Goal: Transaction & Acquisition: Purchase product/service

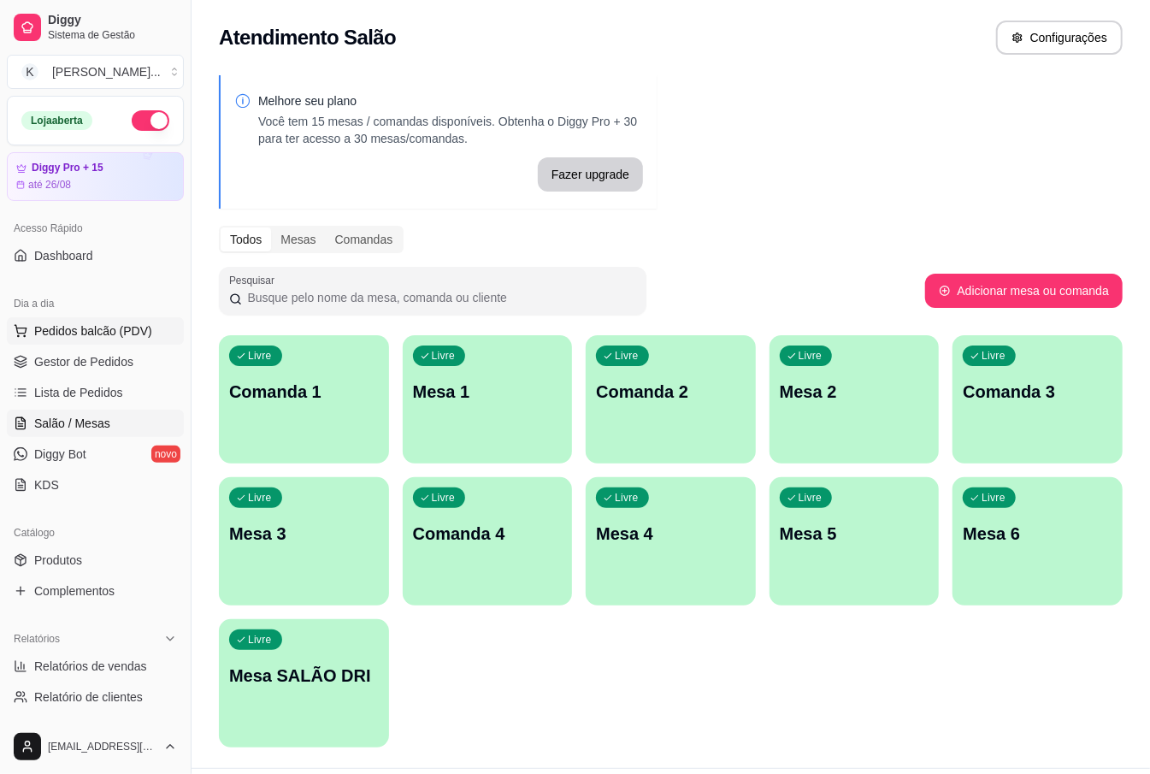
click at [113, 327] on span "Pedidos balcão (PDV)" at bounding box center [93, 330] width 118 height 17
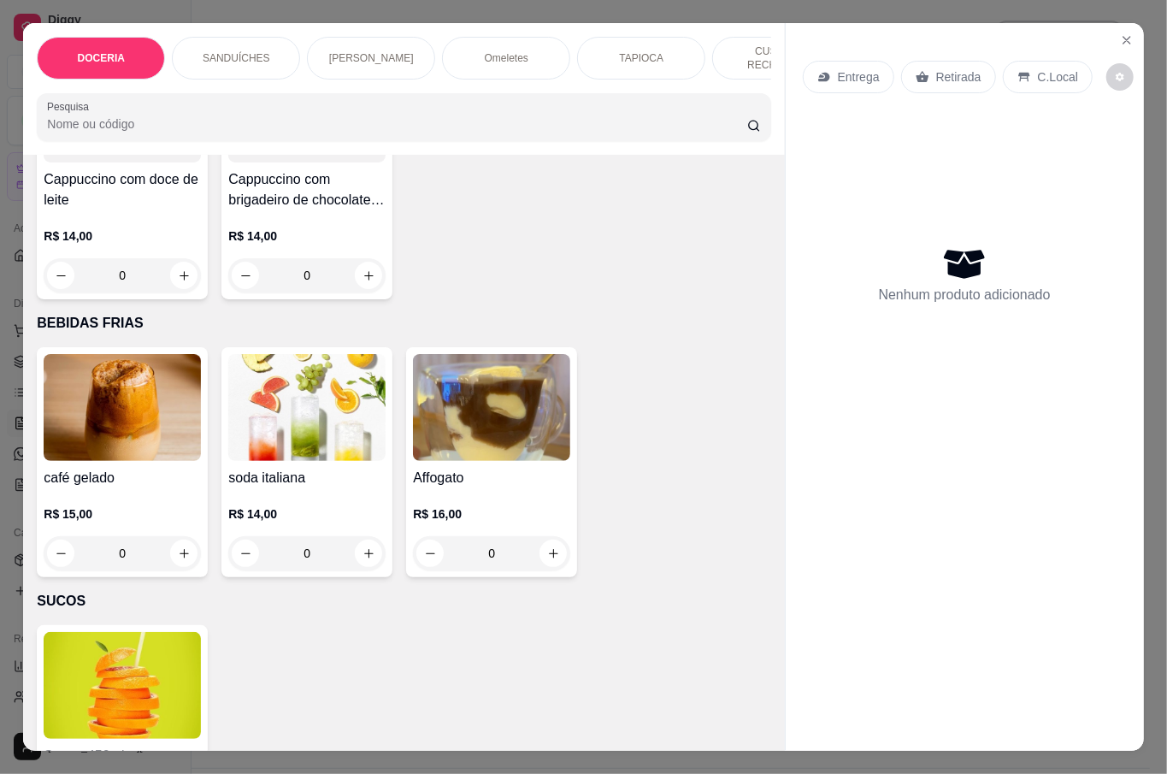
scroll to position [3648, 0]
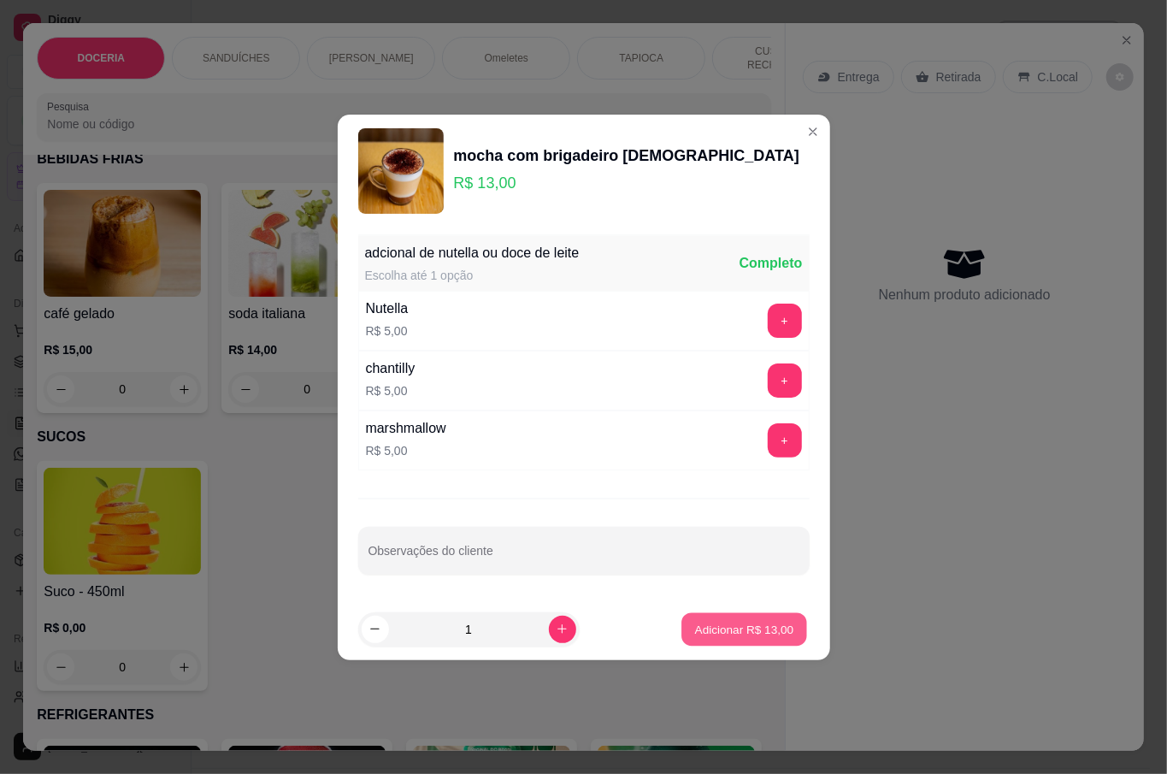
click at [749, 636] on p "Adicionar R$ 13,00" at bounding box center [744, 629] width 99 height 16
type input "1"
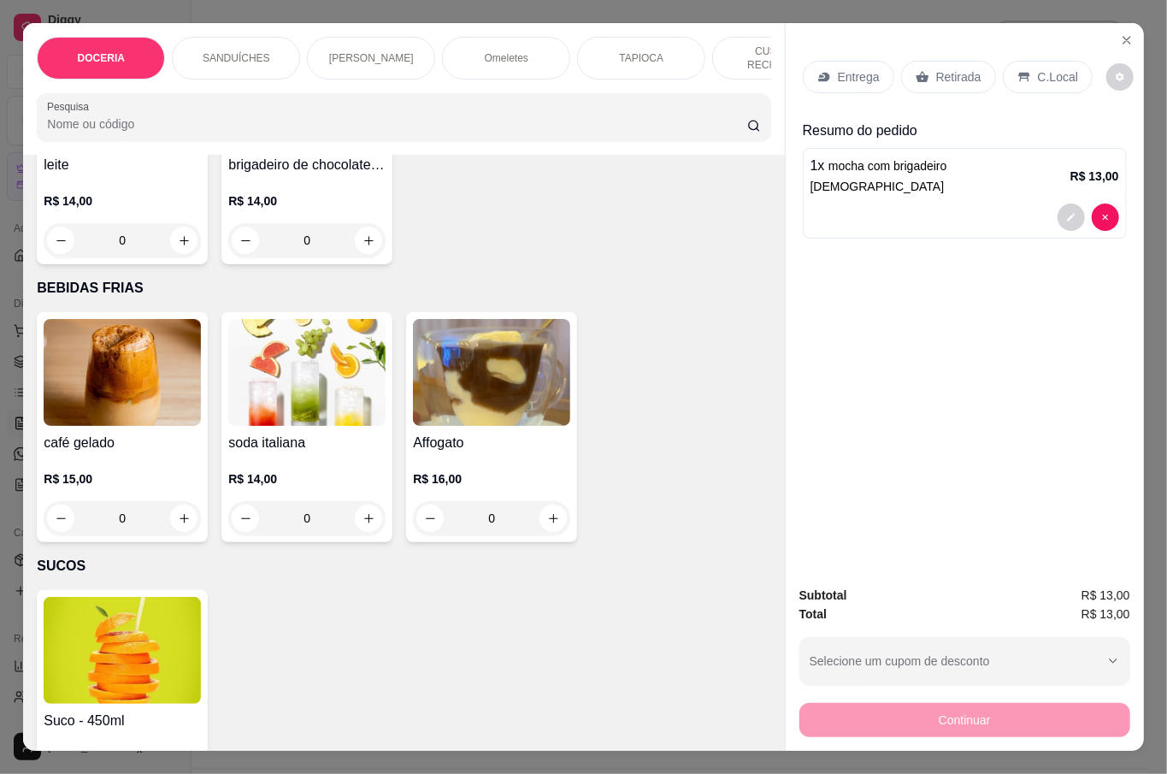
scroll to position [3534, 0]
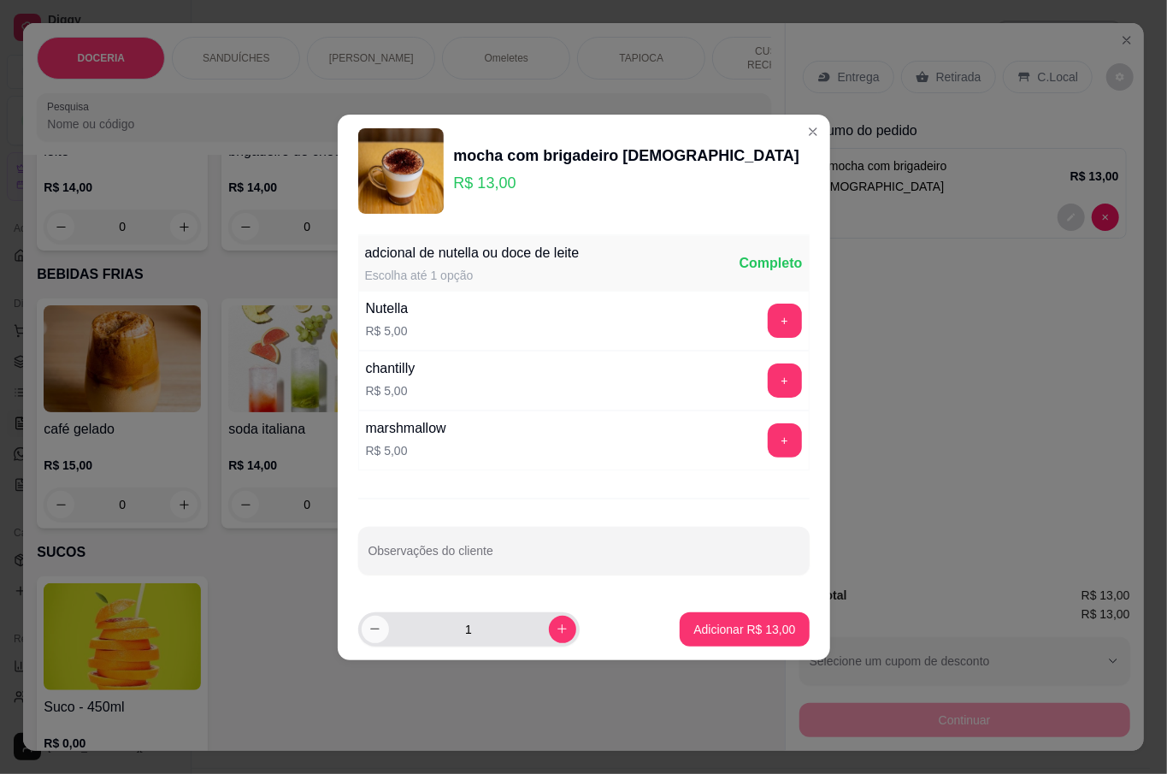
click at [381, 634] on icon "decrease-product-quantity" at bounding box center [375, 629] width 13 height 13
type input "0"
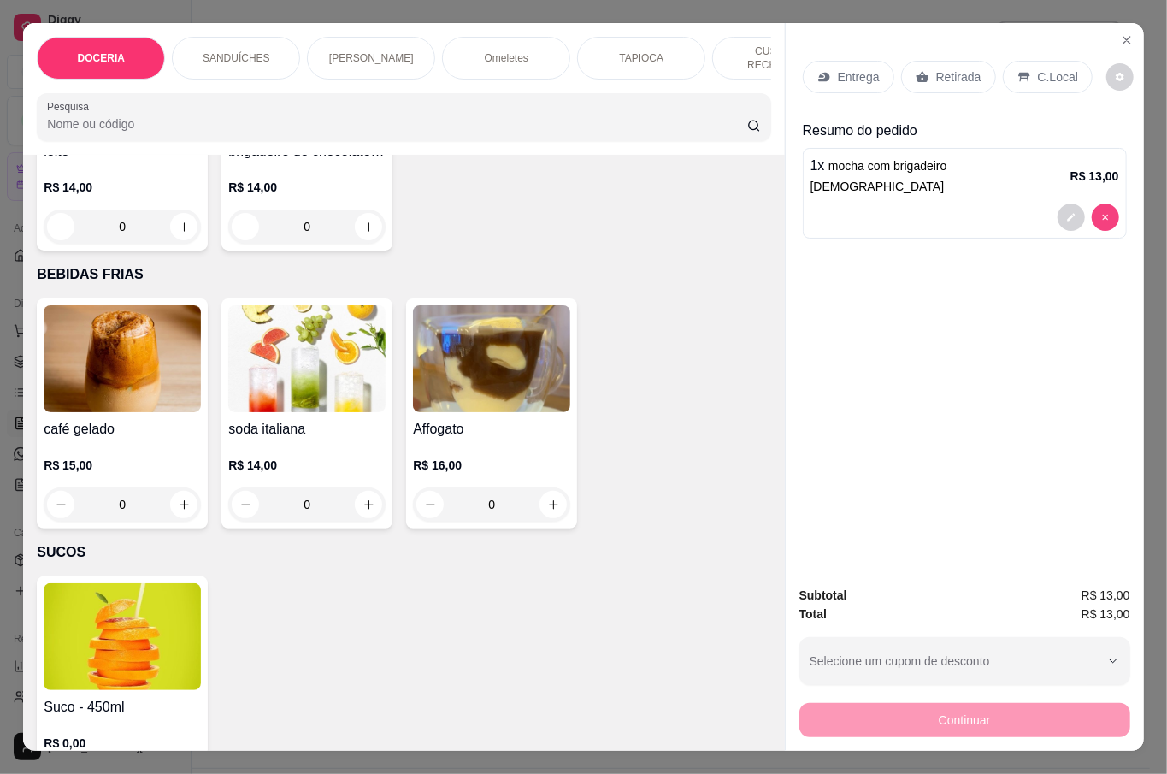
type input "0"
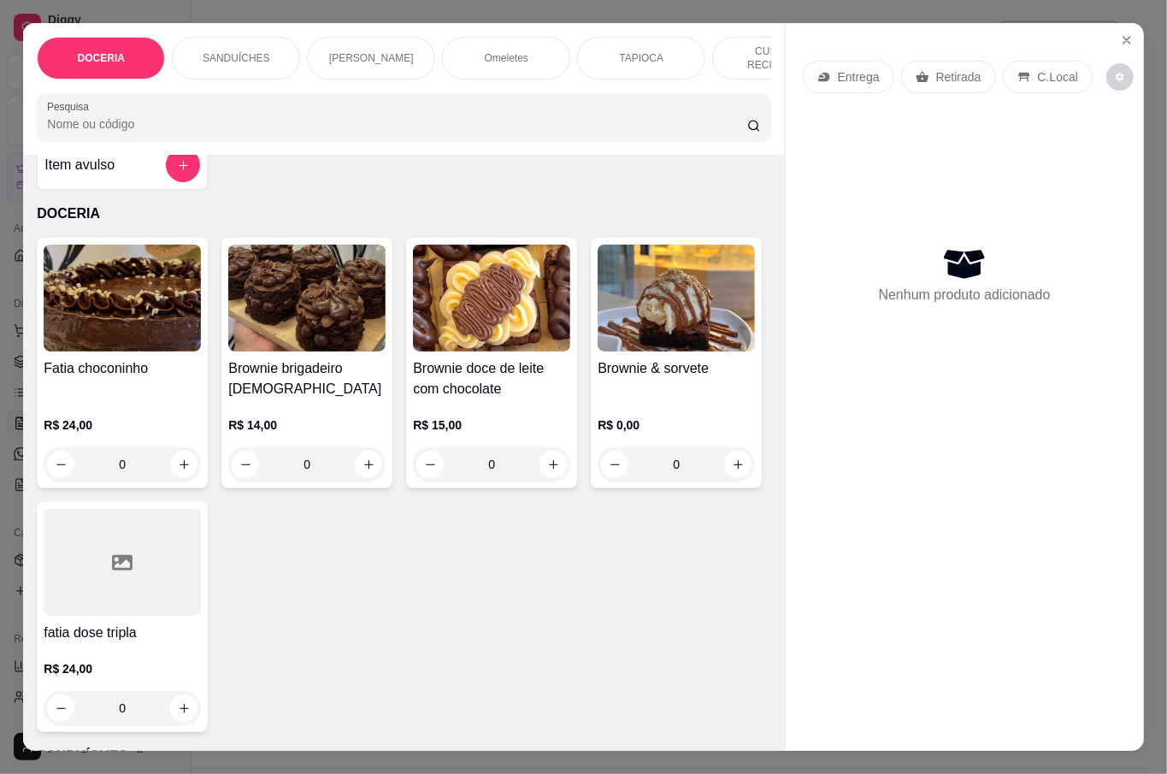
scroll to position [227, 0]
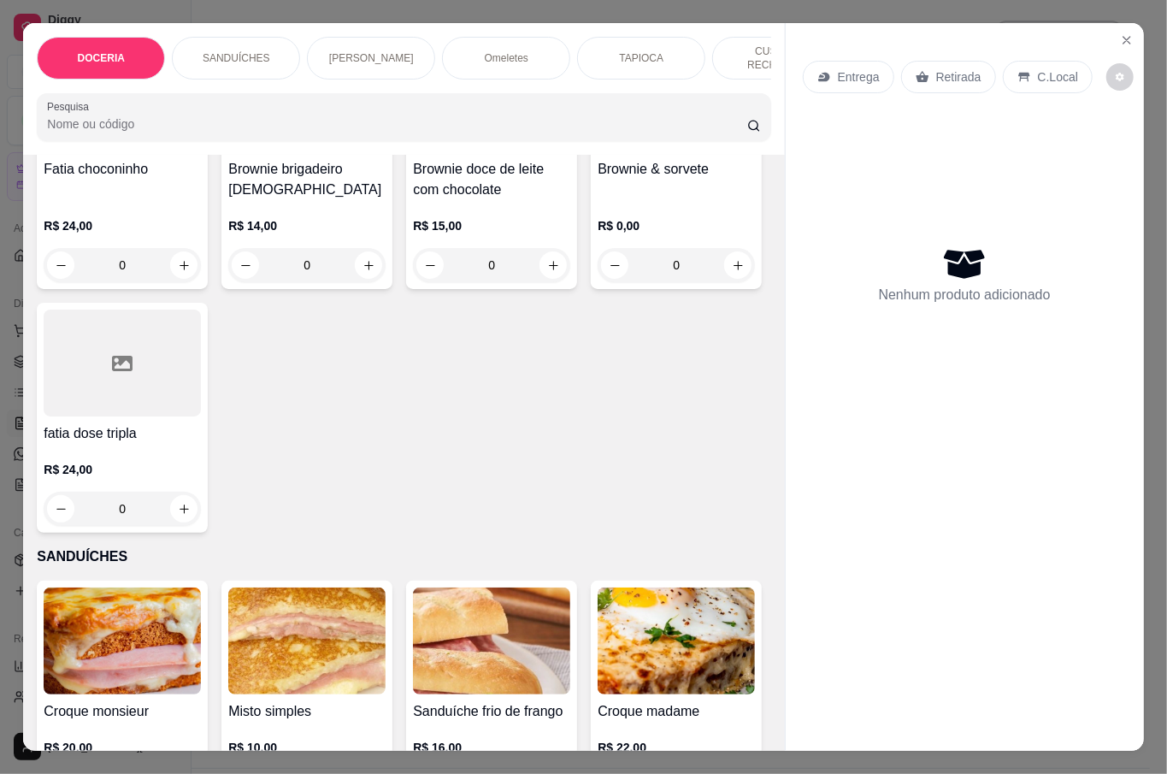
click at [598, 180] on h4 "Brownie & sorvete" at bounding box center [676, 169] width 157 height 21
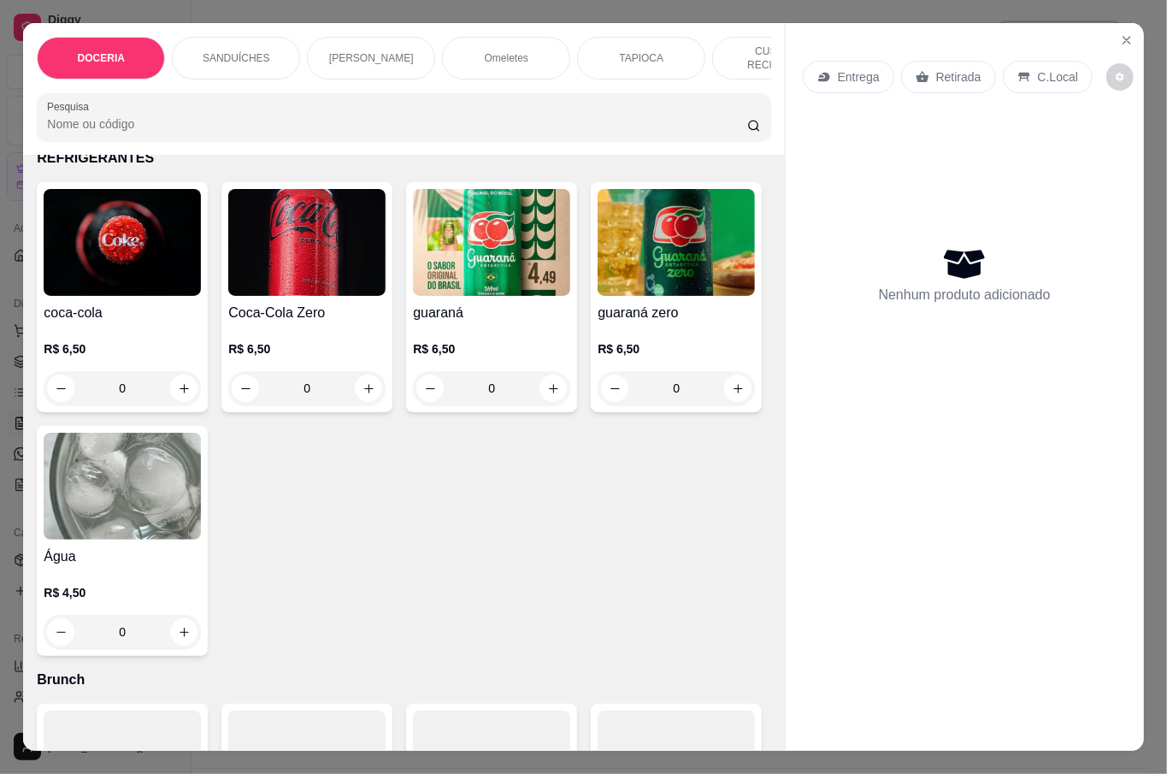
scroll to position [4218, 0]
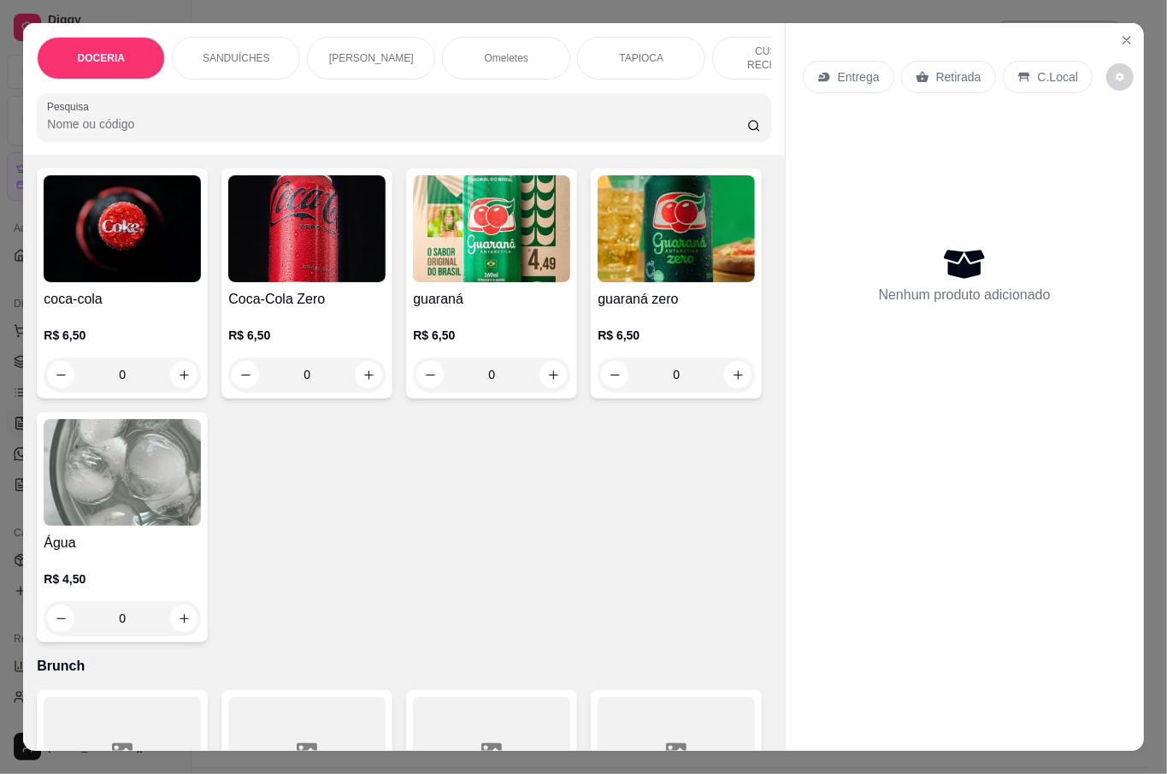
type input "1"
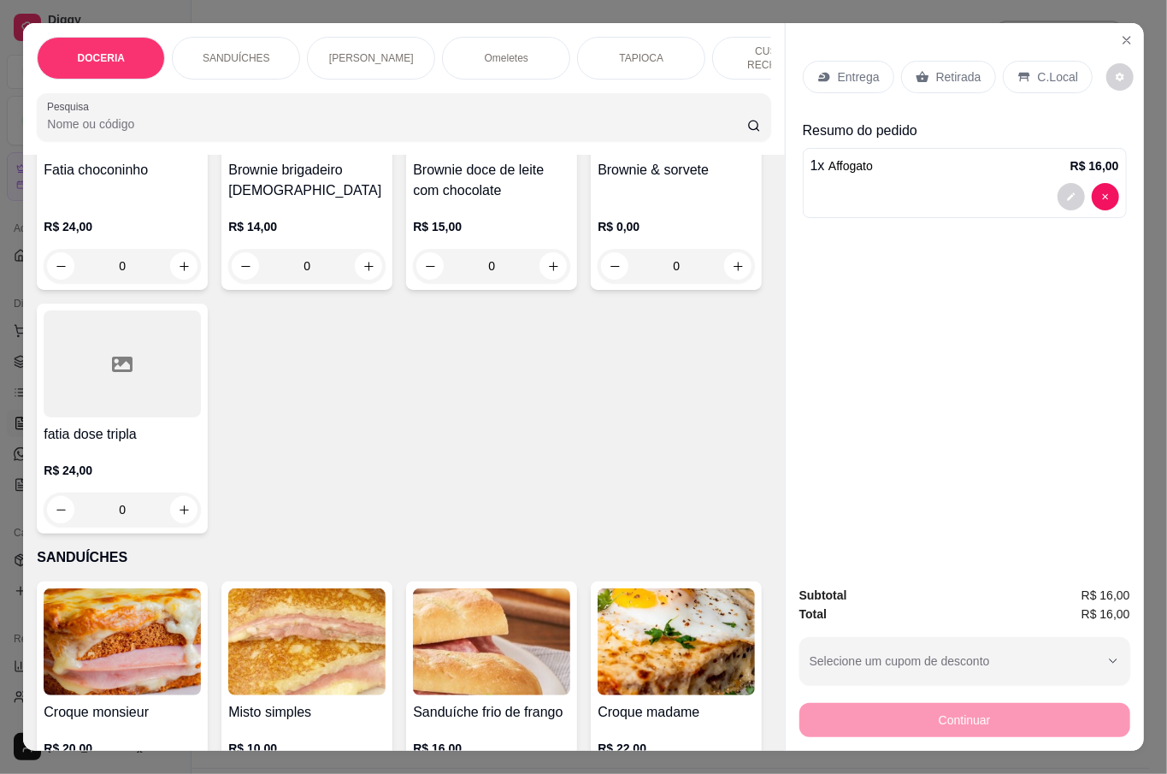
scroll to position [227, 0]
click at [598, 282] on div "0" at bounding box center [676, 265] width 157 height 34
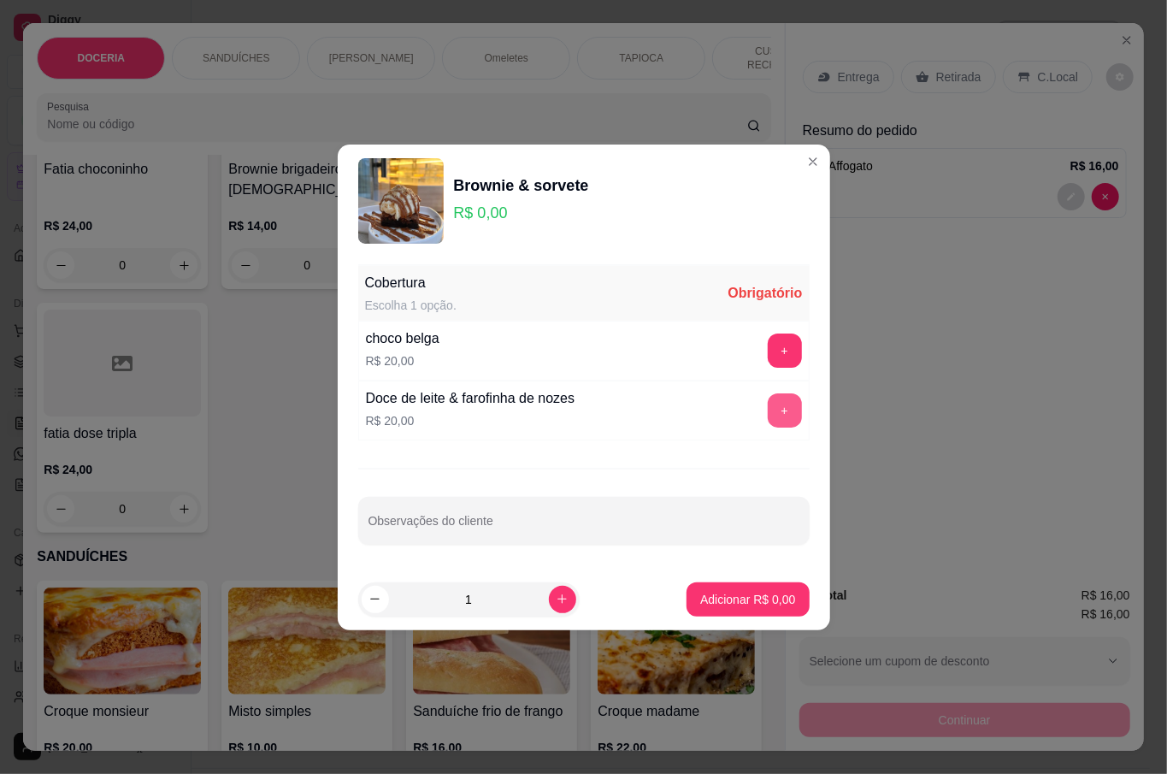
click at [780, 404] on button "+" at bounding box center [785, 410] width 34 height 34
click at [740, 613] on button "Adicionar R$ 20,00" at bounding box center [744, 599] width 129 height 34
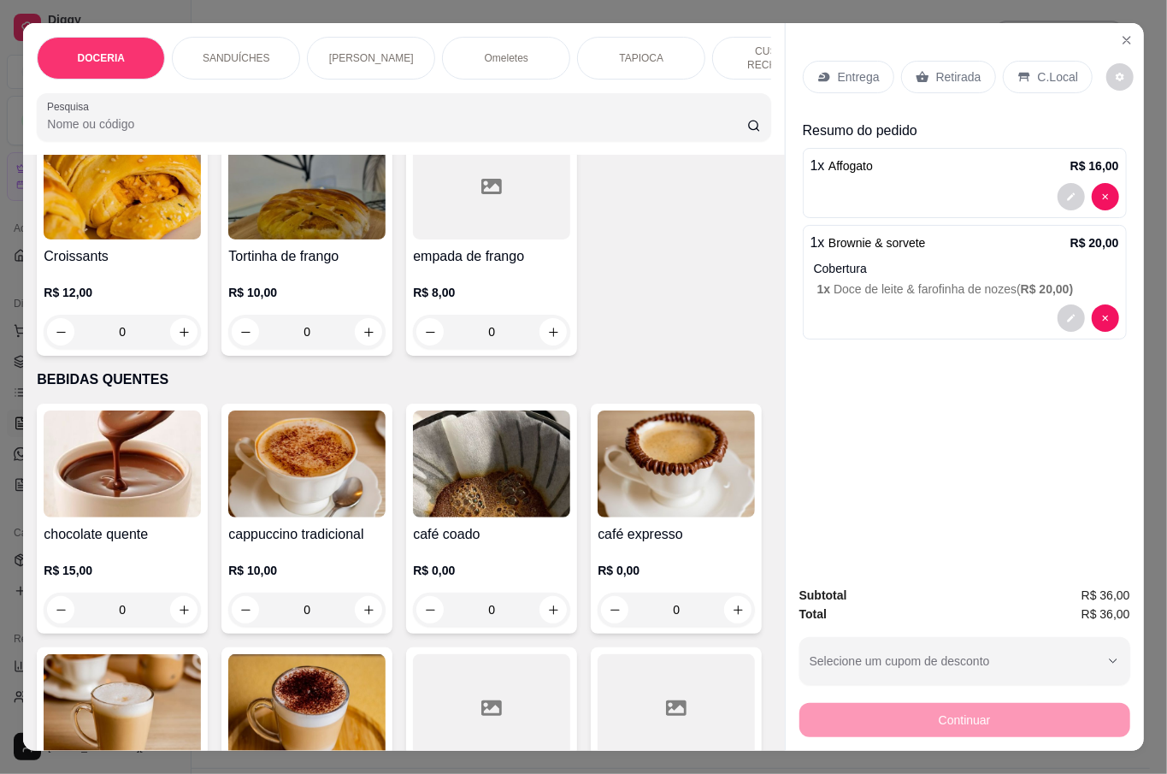
scroll to position [2622, 0]
click at [955, 75] on p "Retirada" at bounding box center [958, 76] width 45 height 17
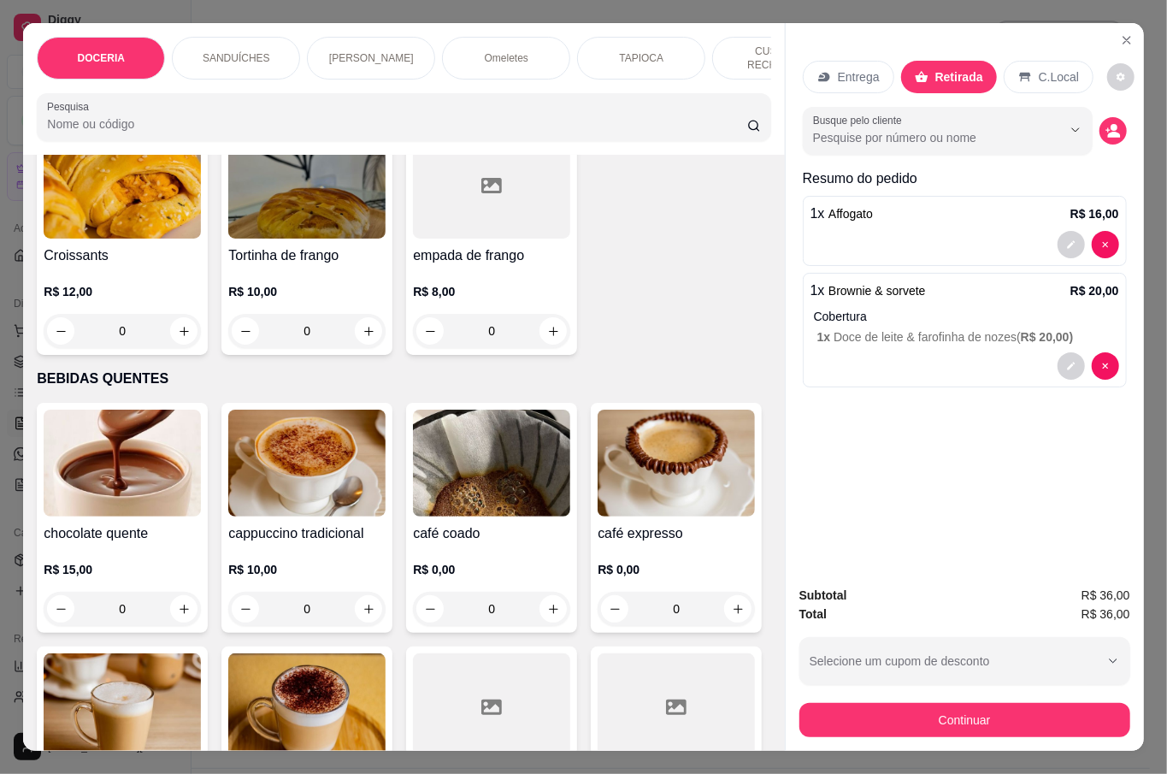
click at [1044, 69] on p "C.Local" at bounding box center [1059, 76] width 40 height 17
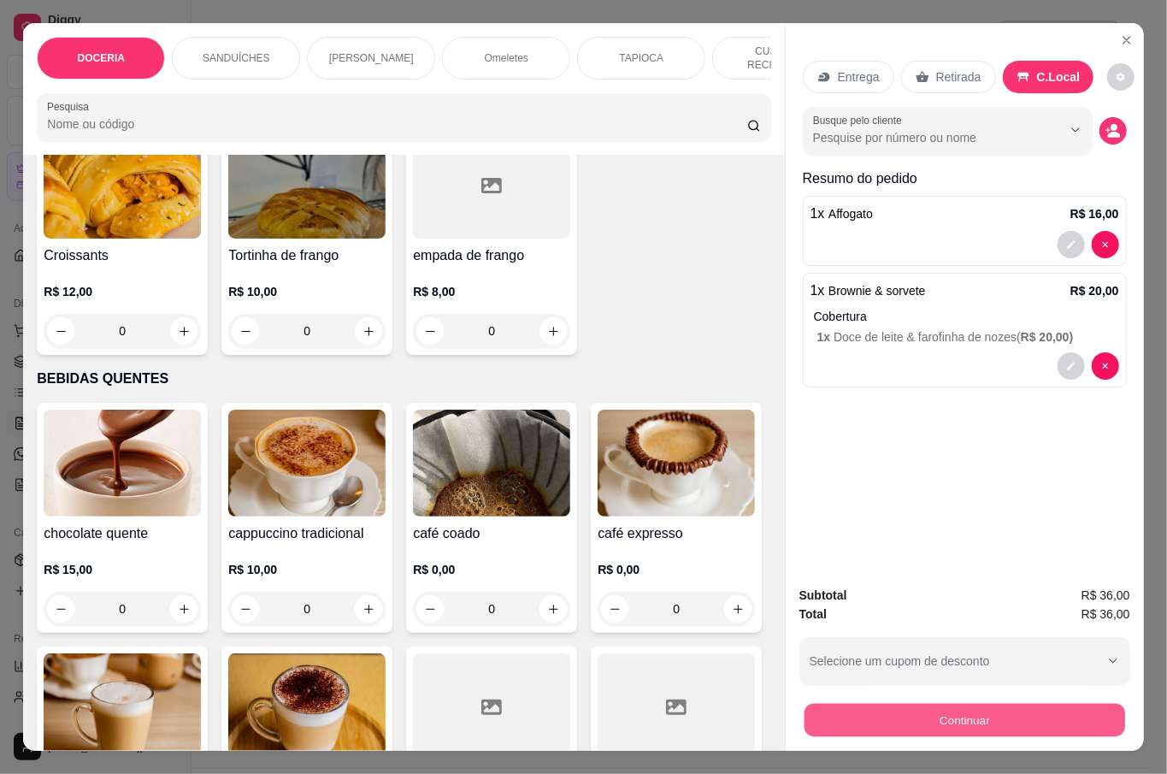
click at [1018, 711] on button "Continuar" at bounding box center [964, 719] width 321 height 33
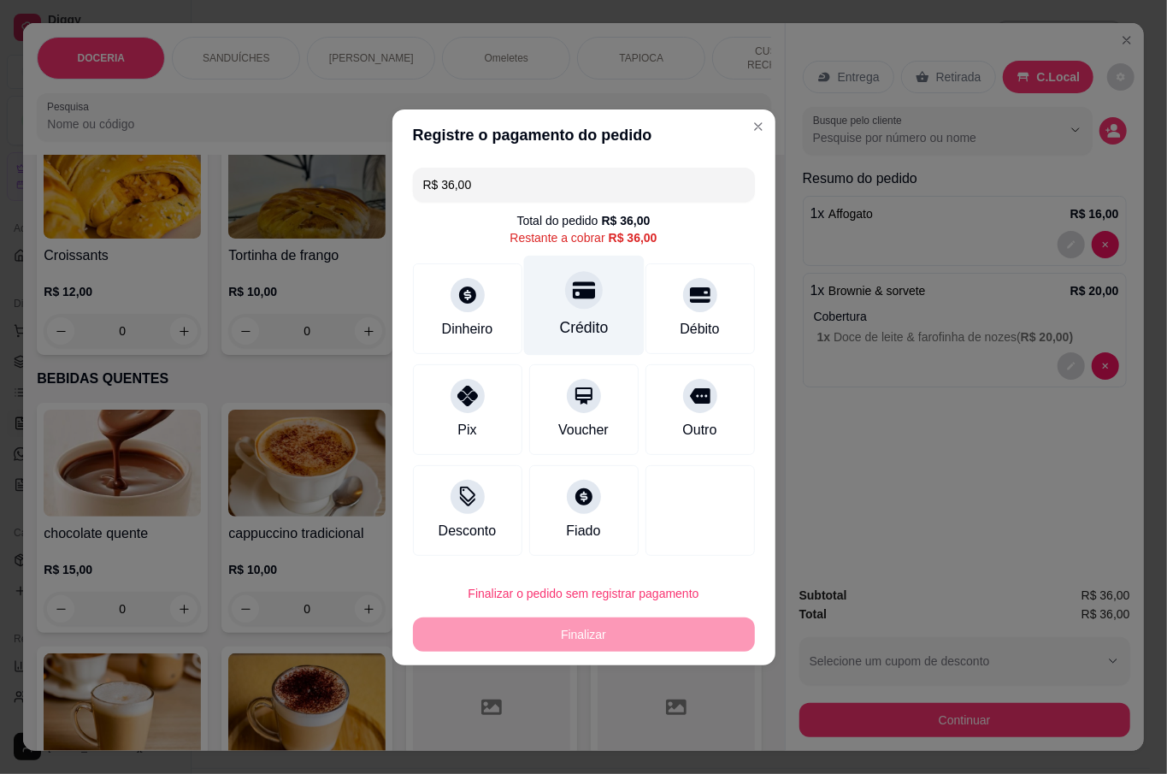
click at [583, 313] on div "Crédito" at bounding box center [583, 305] width 121 height 100
type input "R$ 0,00"
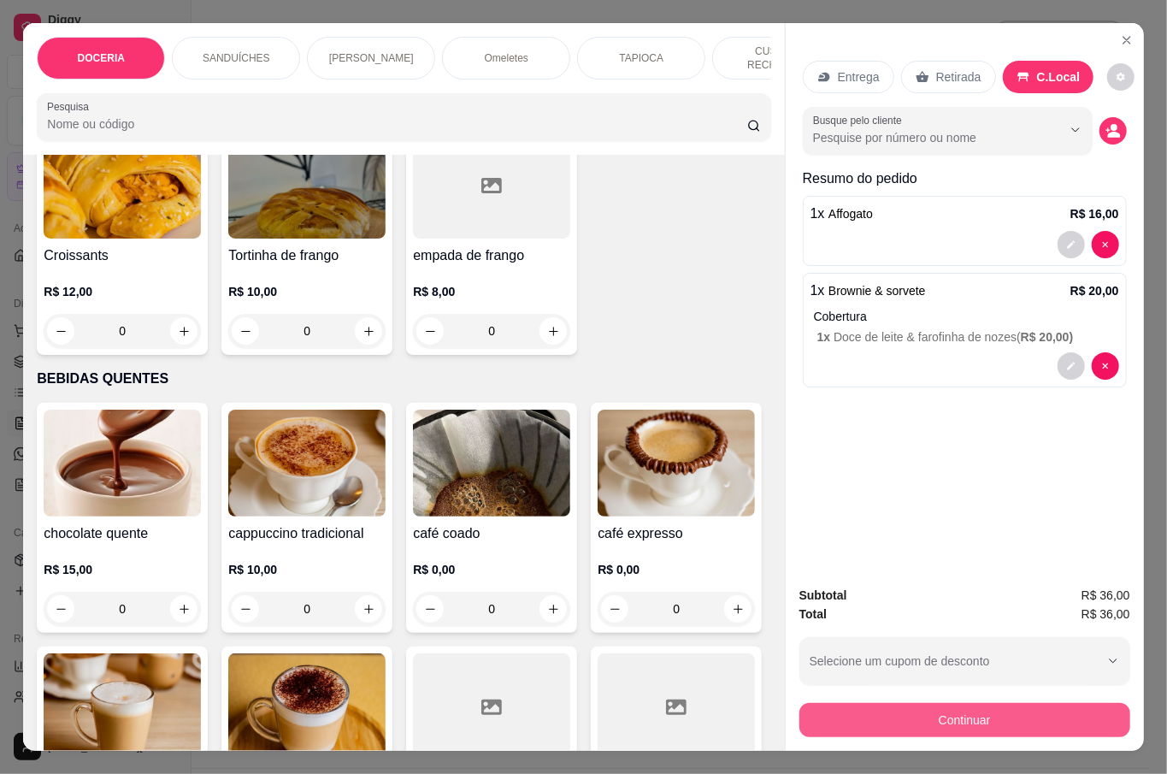
click at [971, 715] on button "Continuar" at bounding box center [965, 720] width 331 height 34
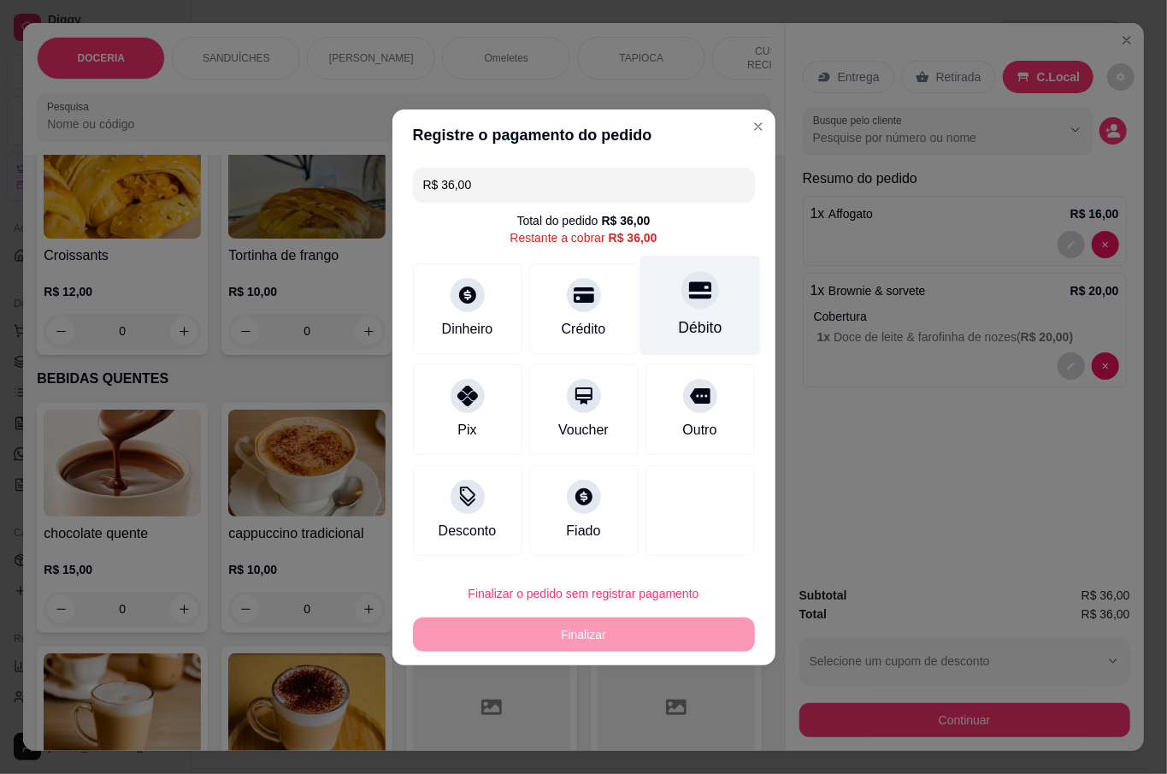
click at [688, 299] on icon at bounding box center [699, 290] width 22 height 22
type input "R$ 0,00"
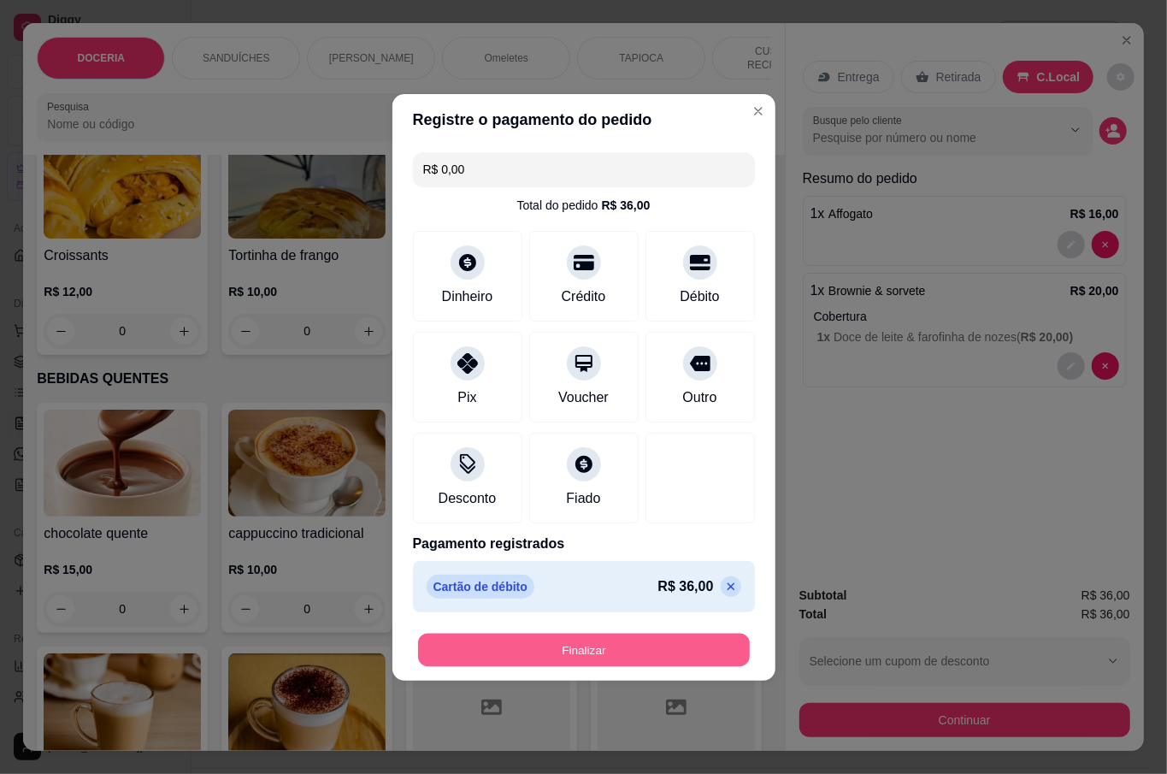
click at [629, 654] on button "Finalizar" at bounding box center [584, 649] width 332 height 33
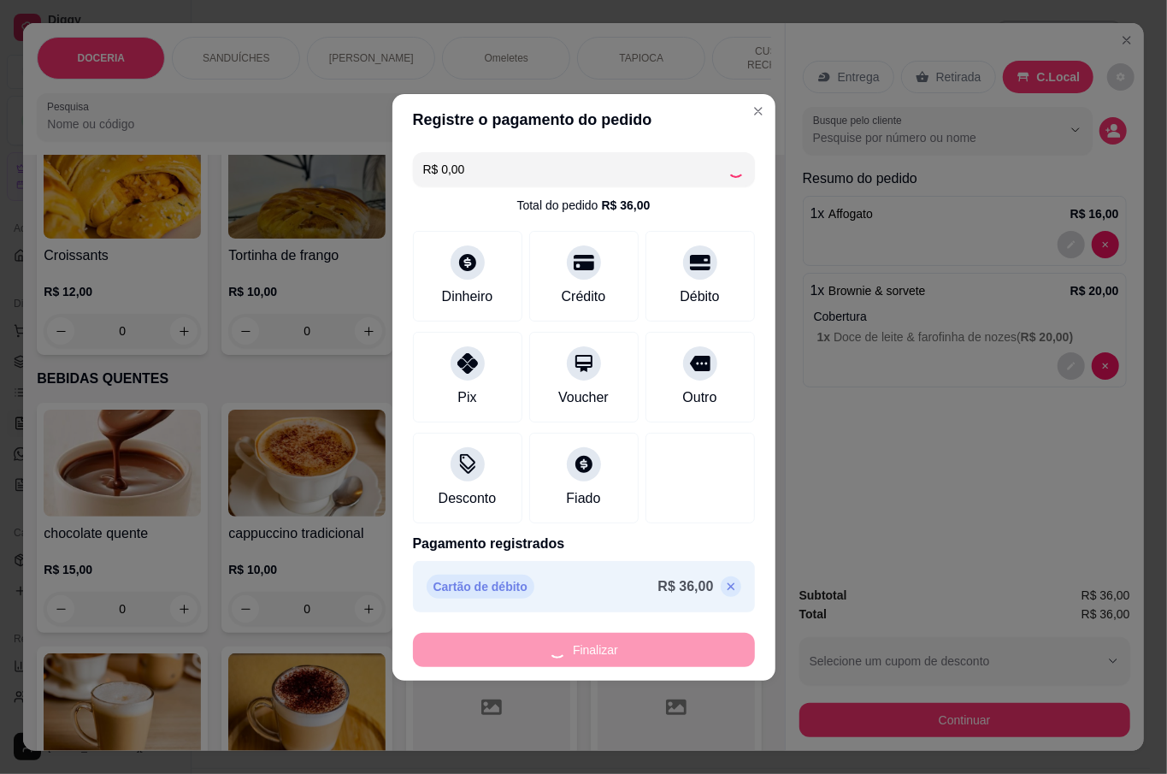
type input "0"
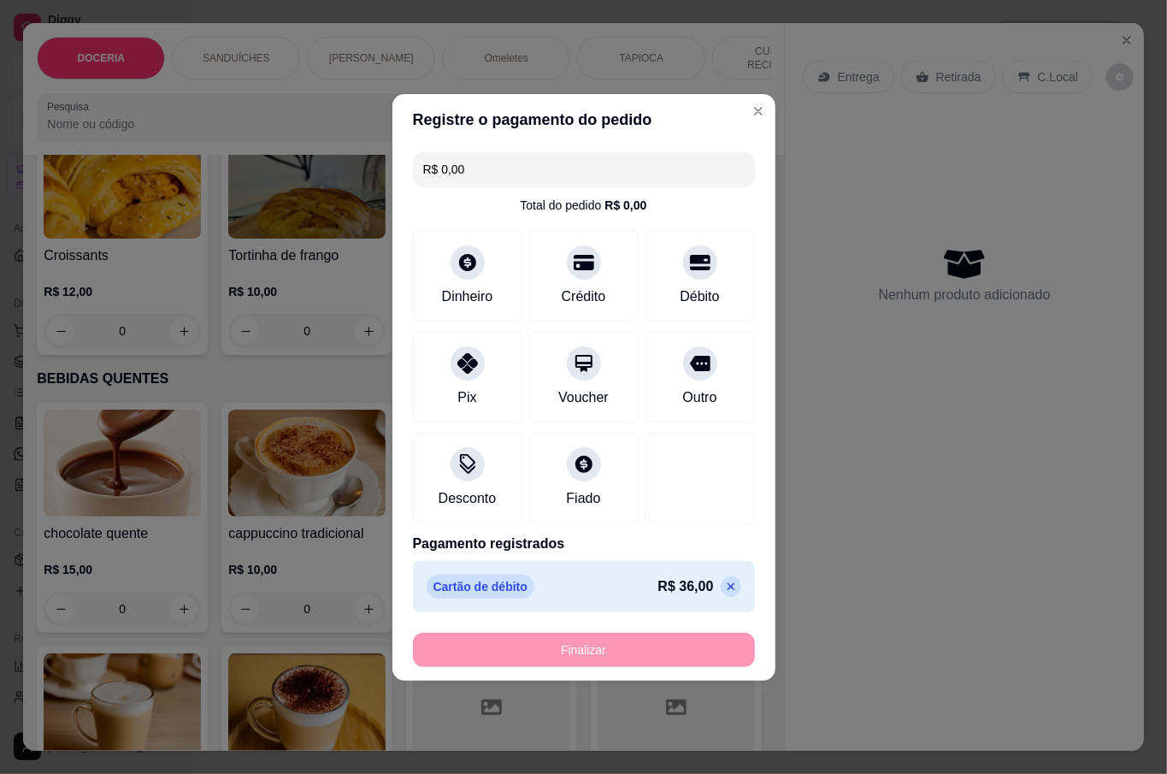
type input "-R$ 36,00"
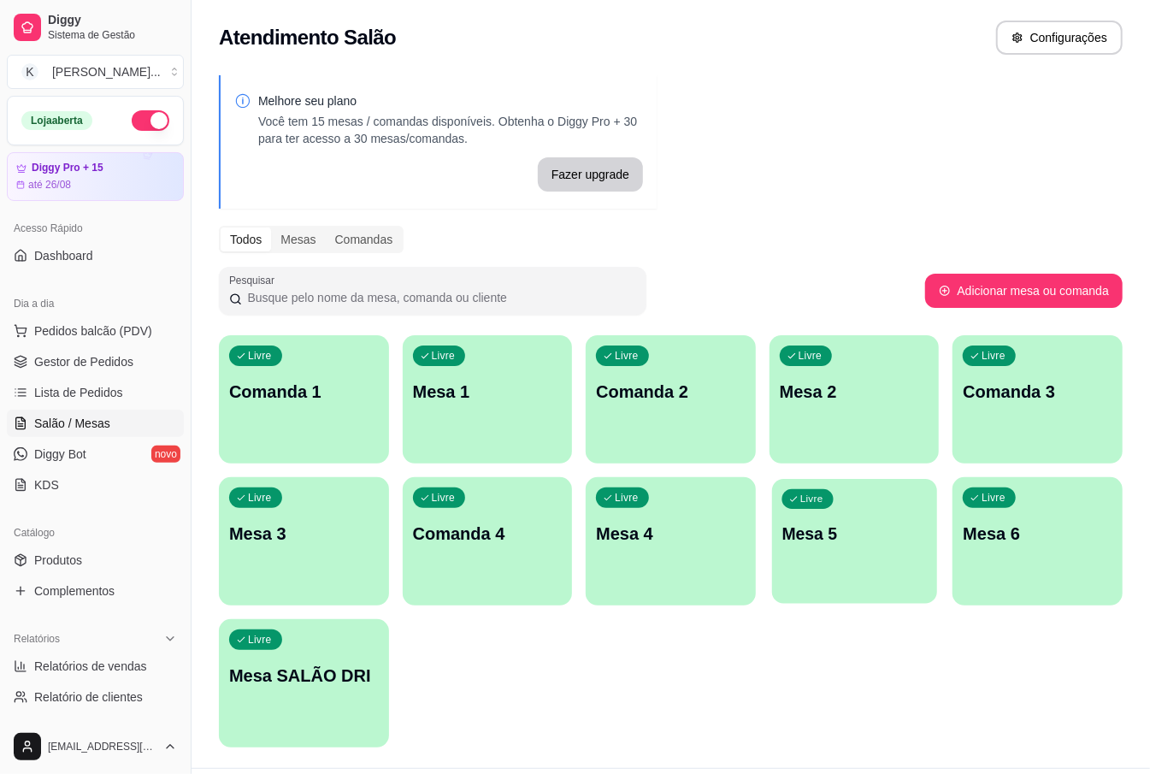
click at [790, 572] on div "Livre Mesa 5" at bounding box center [854, 531] width 165 height 104
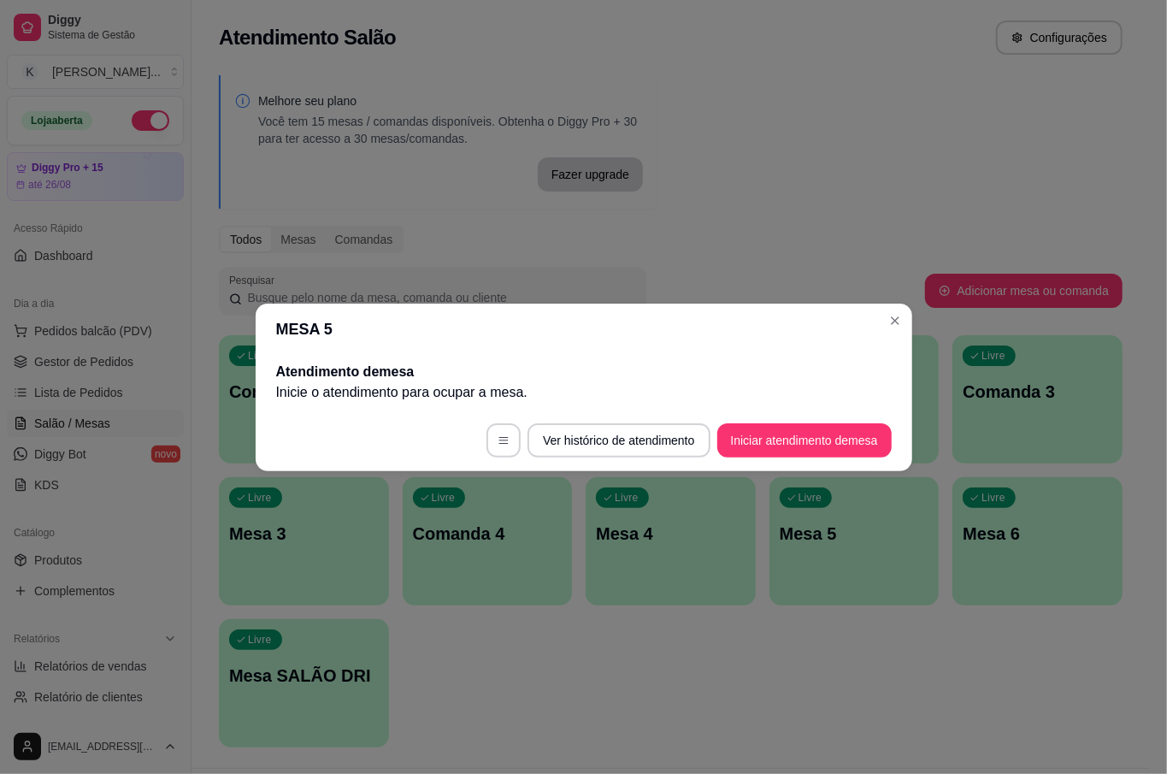
click at [887, 333] on header "MESA 5" at bounding box center [584, 329] width 657 height 51
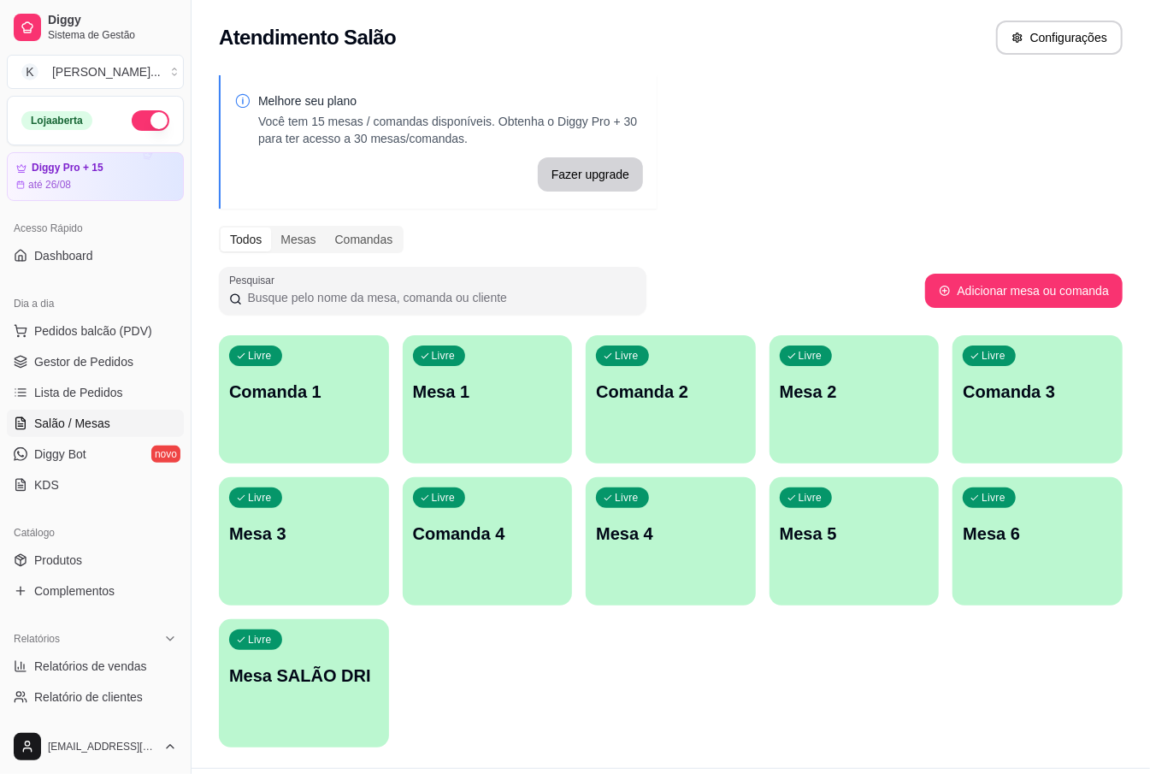
click at [583, 668] on div "Livre Comanda 1 Livre Mesa 1 Livre Comanda 2 Livre Mesa 2 Livre Comanda 3 Livre…" at bounding box center [671, 541] width 904 height 412
click at [493, 710] on div "Livre Comanda 1 Livre Mesa 1 Livre Comanda 2 Livre Mesa 2 Livre Comanda 3 Livre…" at bounding box center [671, 541] width 904 height 412
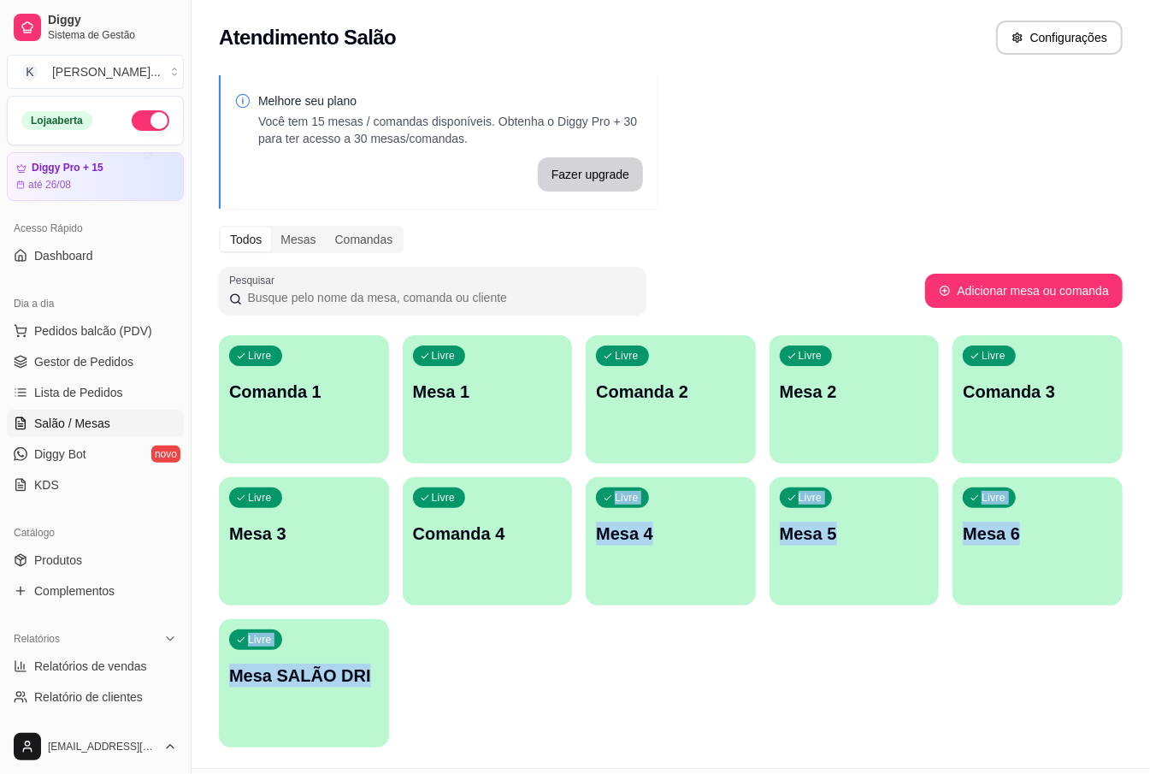
click at [596, 760] on div "Melhore seu plano Você tem 15 mesas / comandas disponíveis. Obtenha o Diggy Pro…" at bounding box center [671, 416] width 959 height 703
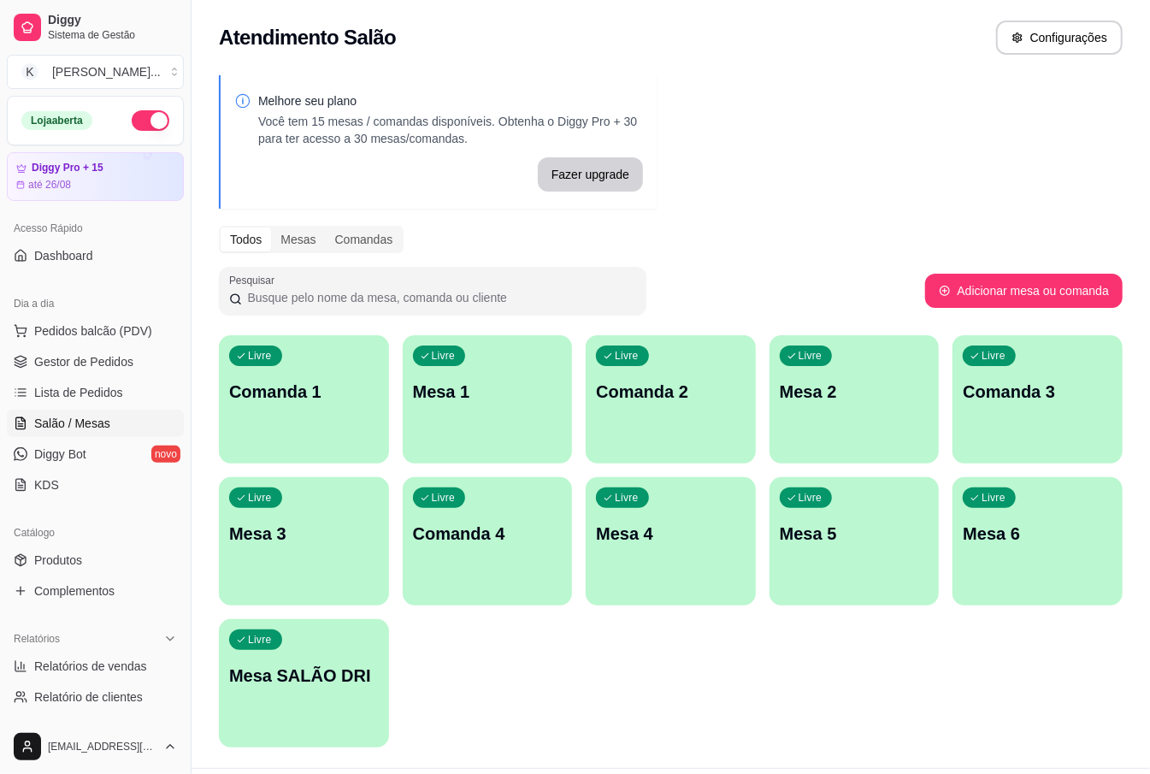
click at [384, 56] on div "Atendimento Salão Configurações" at bounding box center [671, 32] width 959 height 65
click at [100, 335] on span "Pedidos balcão (PDV)" at bounding box center [93, 330] width 118 height 17
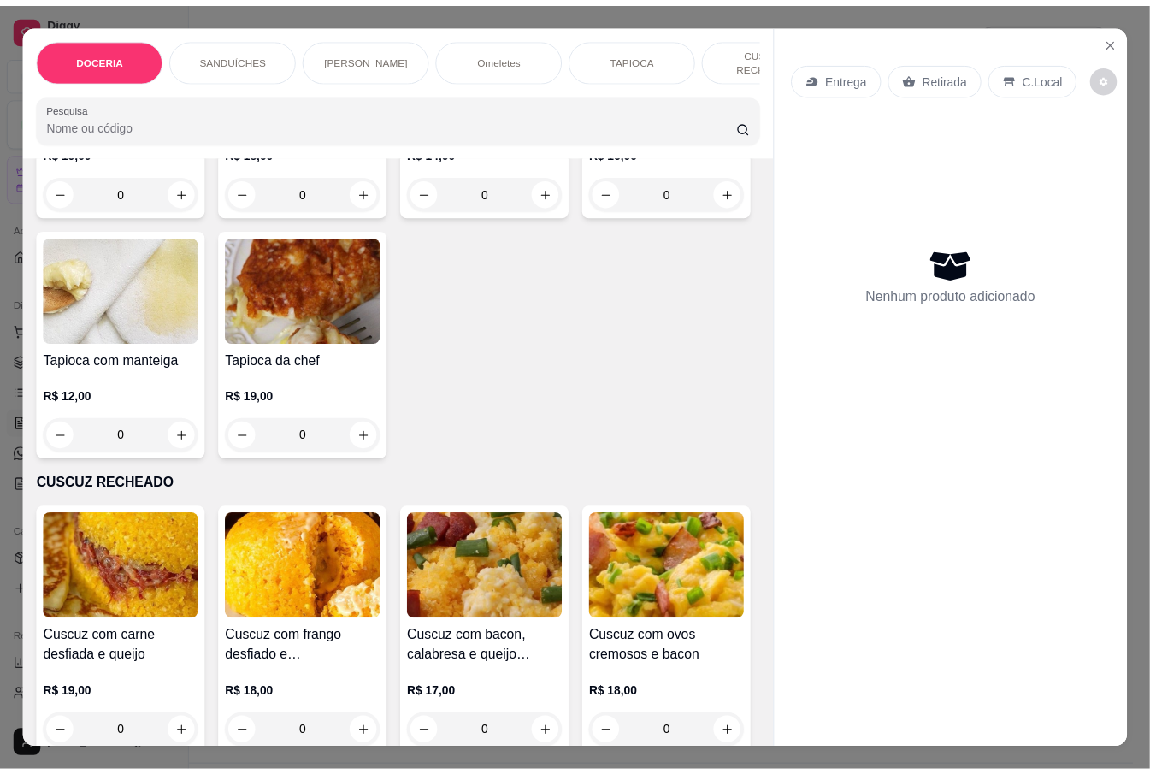
scroll to position [1938, 0]
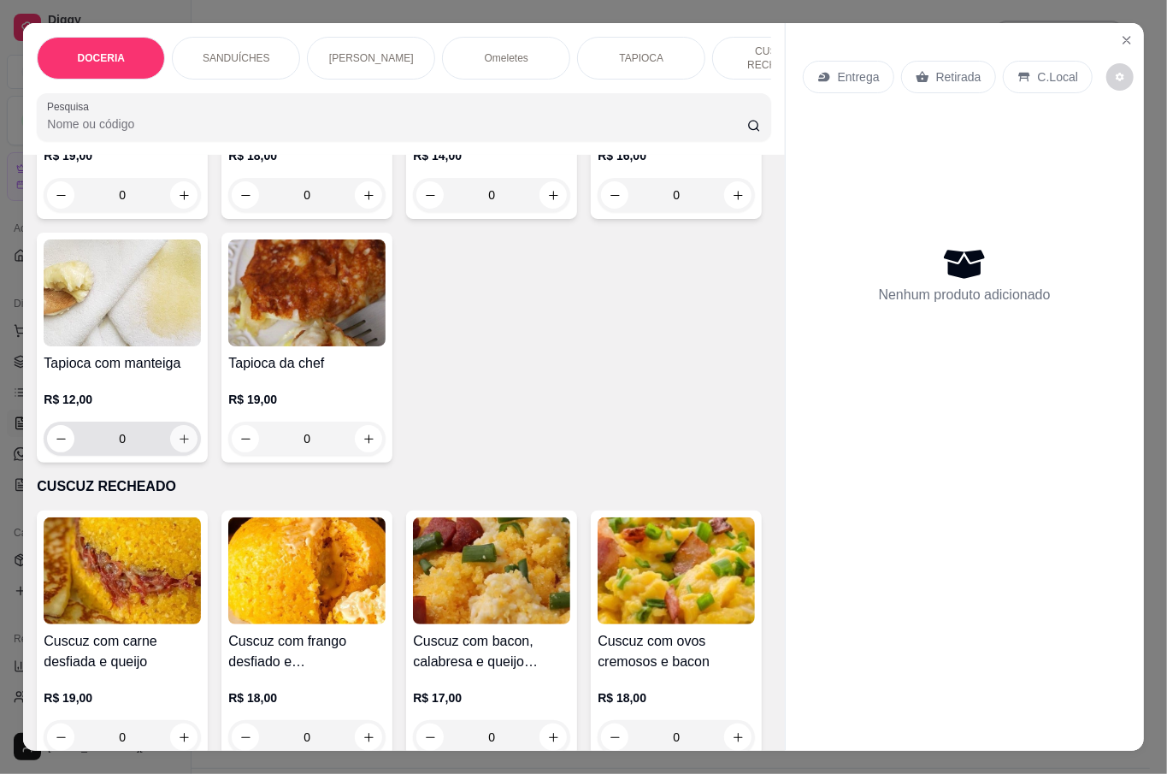
click at [198, 452] on button "increase-product-quantity" at bounding box center [183, 438] width 27 height 27
type input "1"
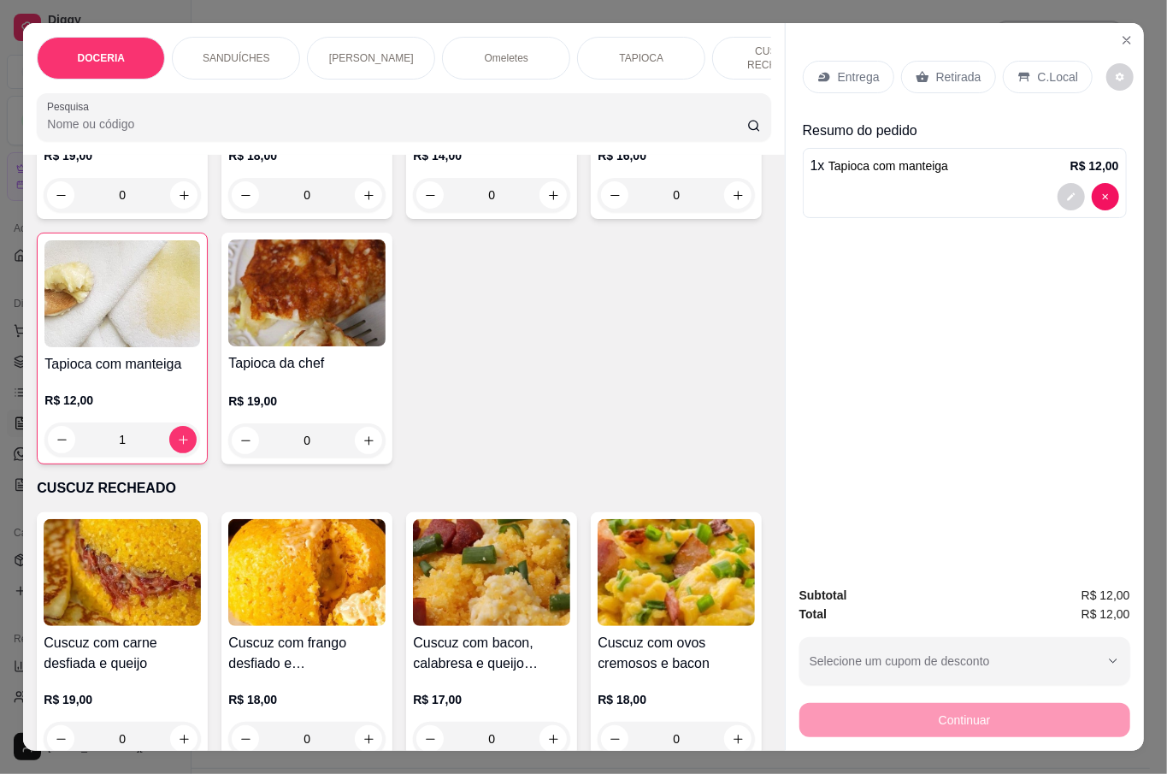
click at [965, 68] on p "Retirada" at bounding box center [958, 76] width 45 height 17
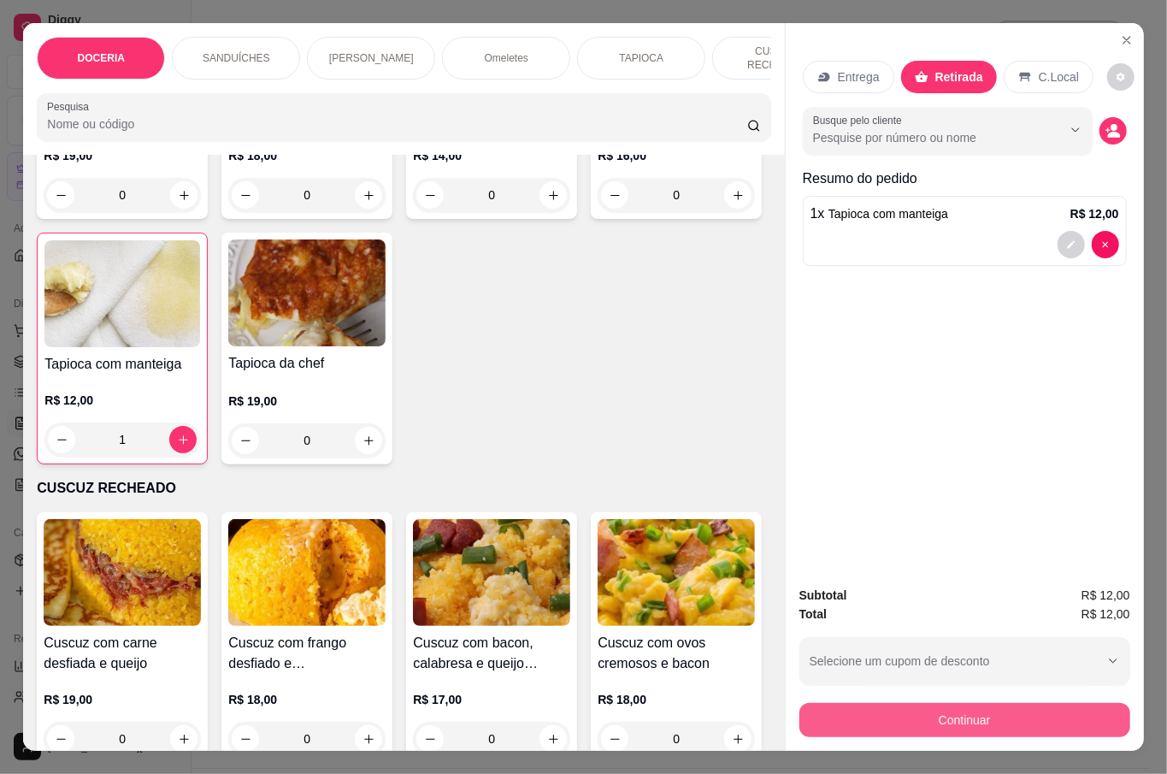
click at [1010, 710] on button "Continuar" at bounding box center [965, 720] width 331 height 34
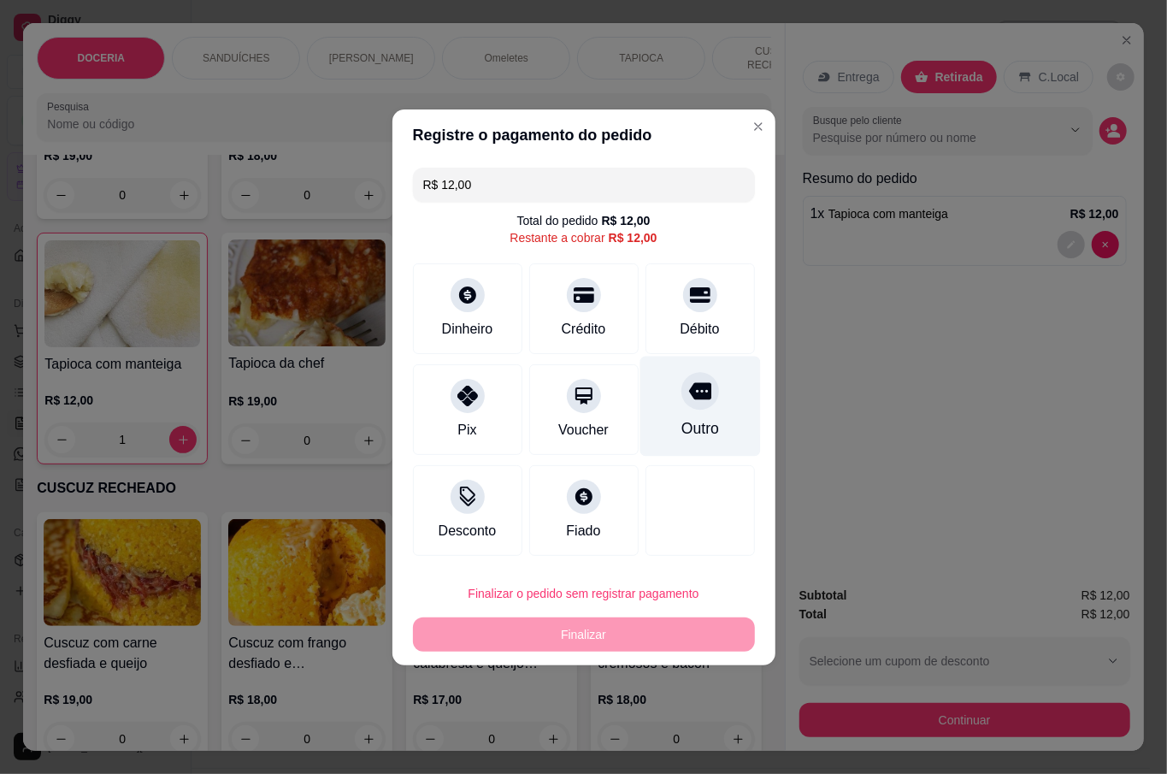
click at [688, 414] on div "Outro" at bounding box center [700, 406] width 121 height 100
type input "R$ 0,00"
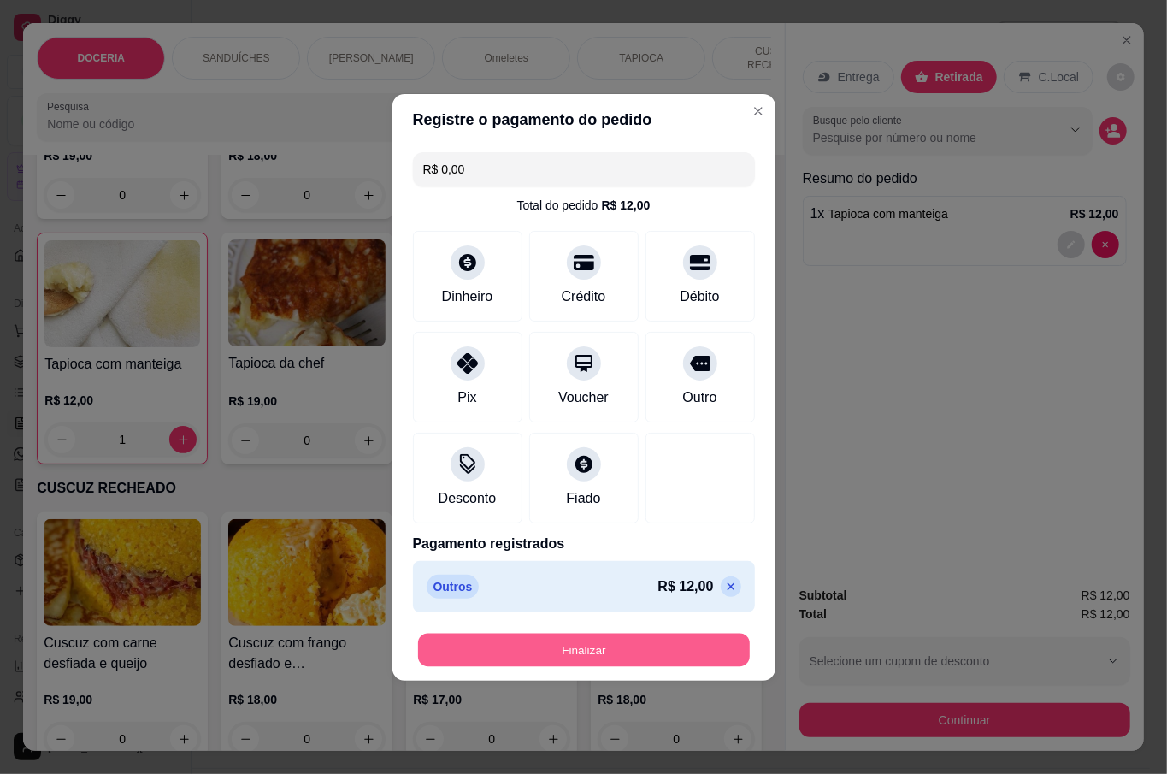
click at [628, 653] on button "Finalizar" at bounding box center [584, 649] width 332 height 33
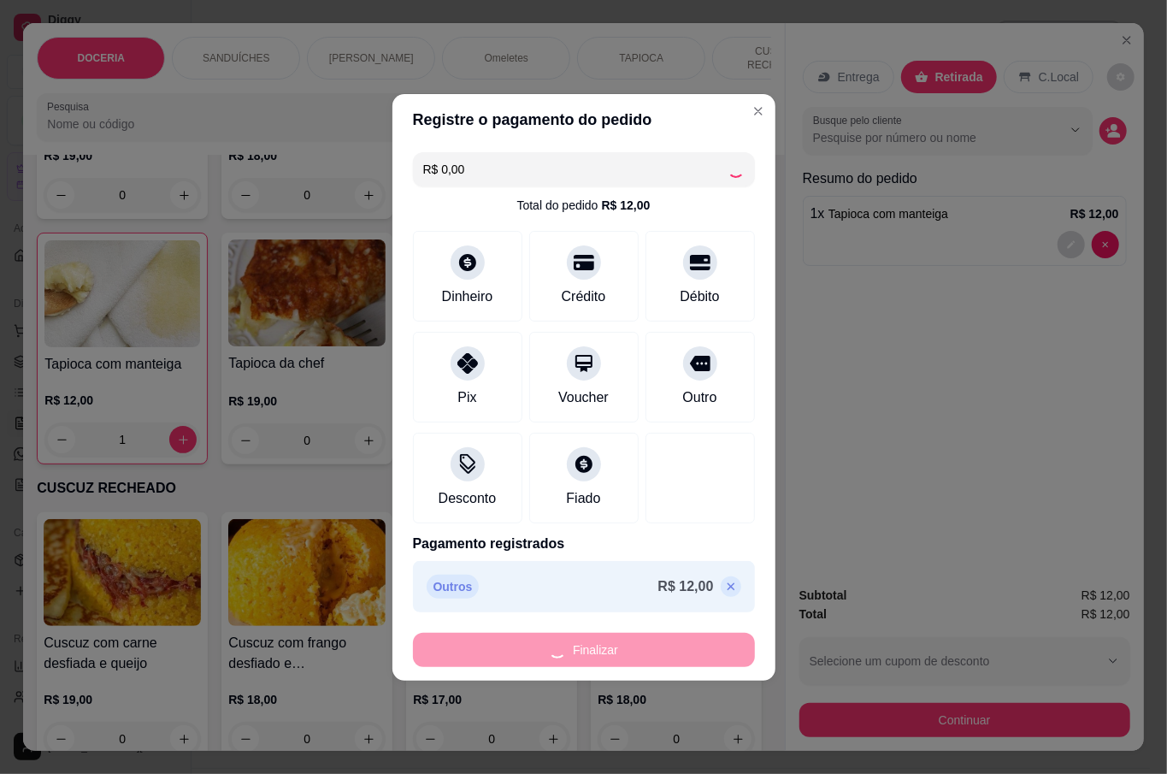
type input "0"
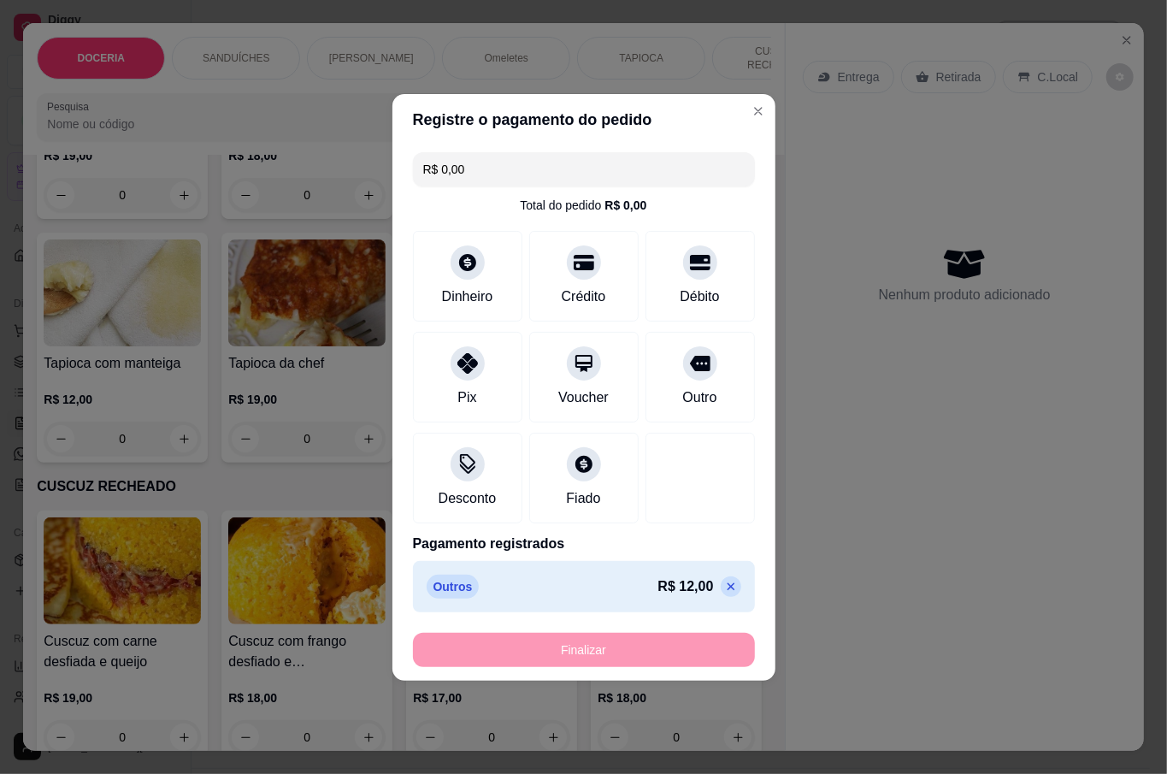
type input "-R$ 12,00"
